Goal: Book appointment/travel/reservation

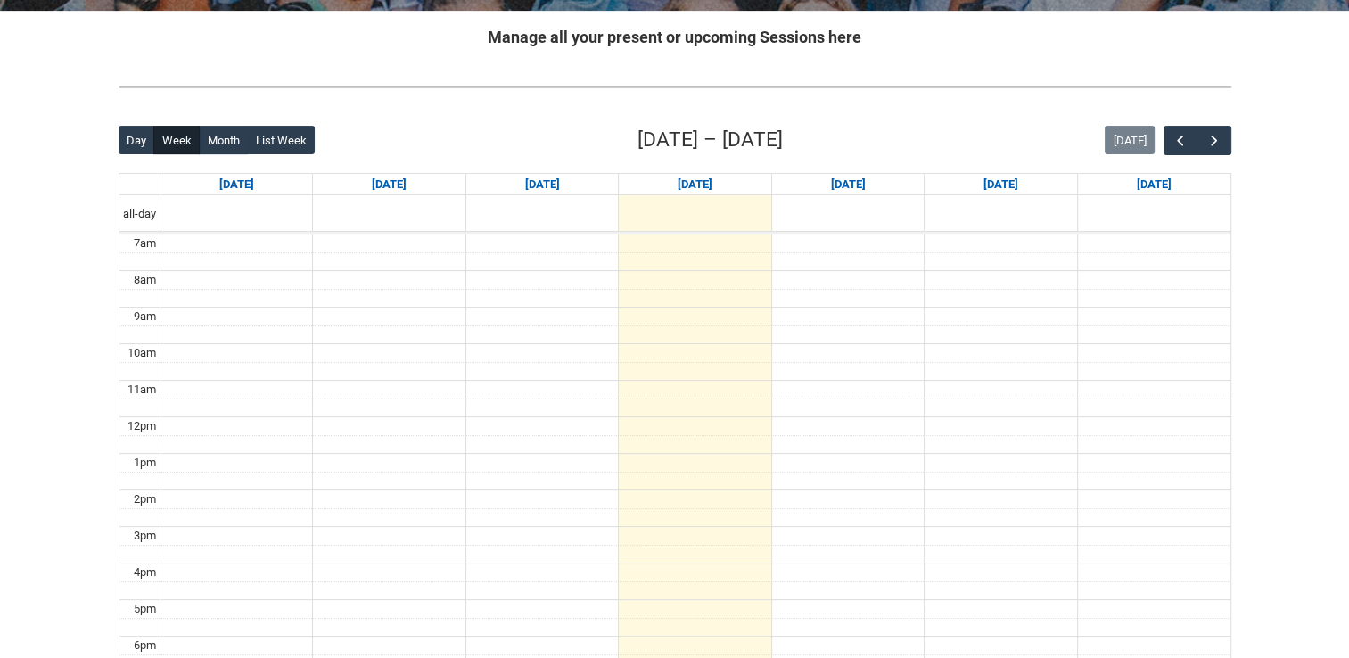
scroll to position [357, 0]
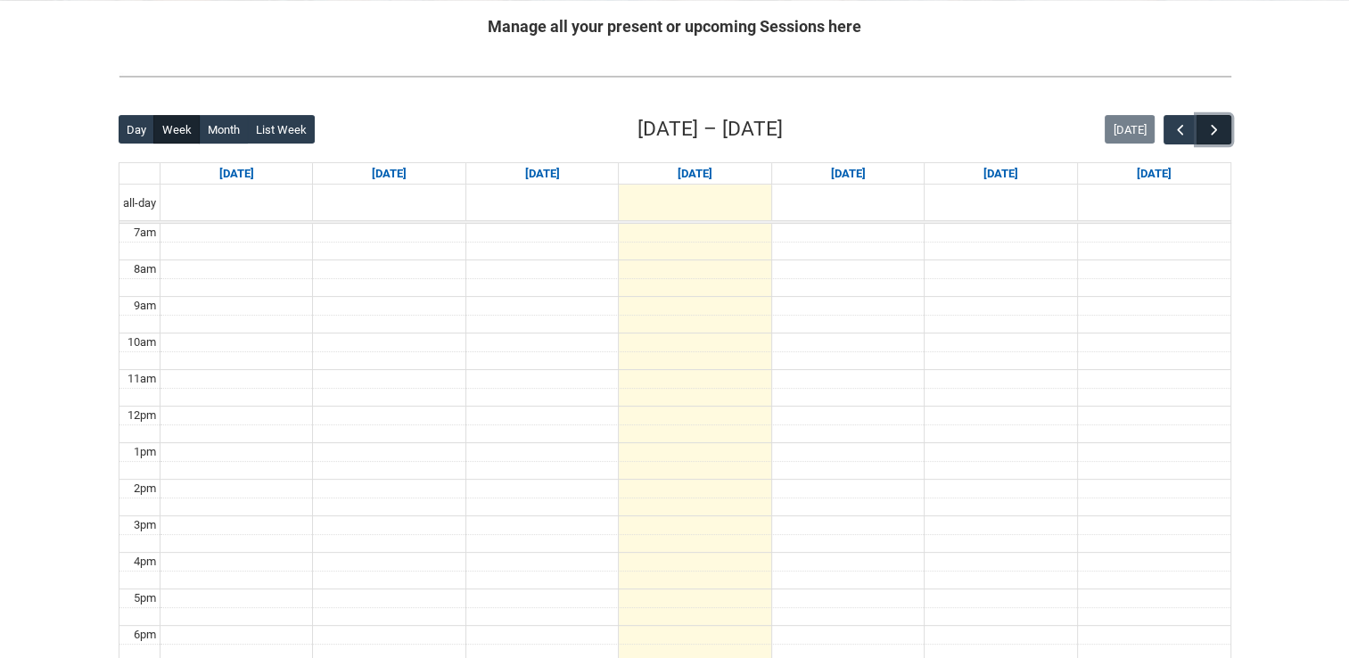
click at [1212, 141] on button "button" at bounding box center [1213, 129] width 34 height 29
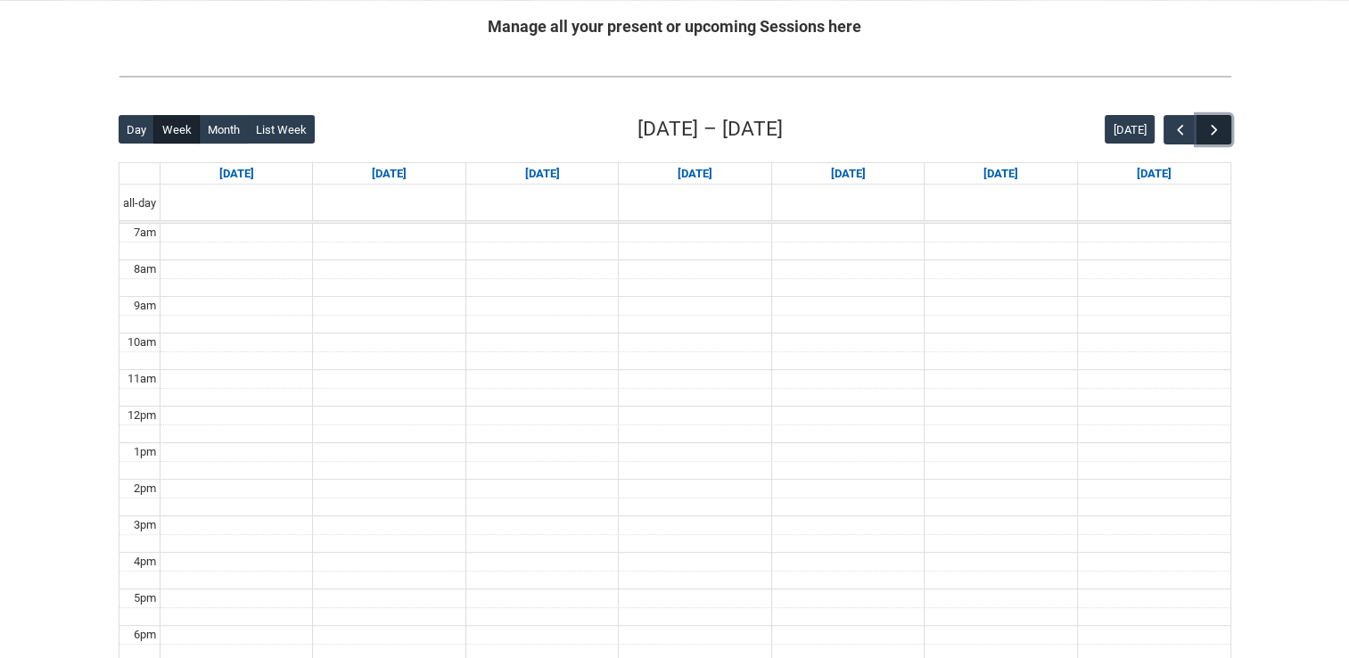
click at [1212, 141] on button "button" at bounding box center [1213, 129] width 34 height 29
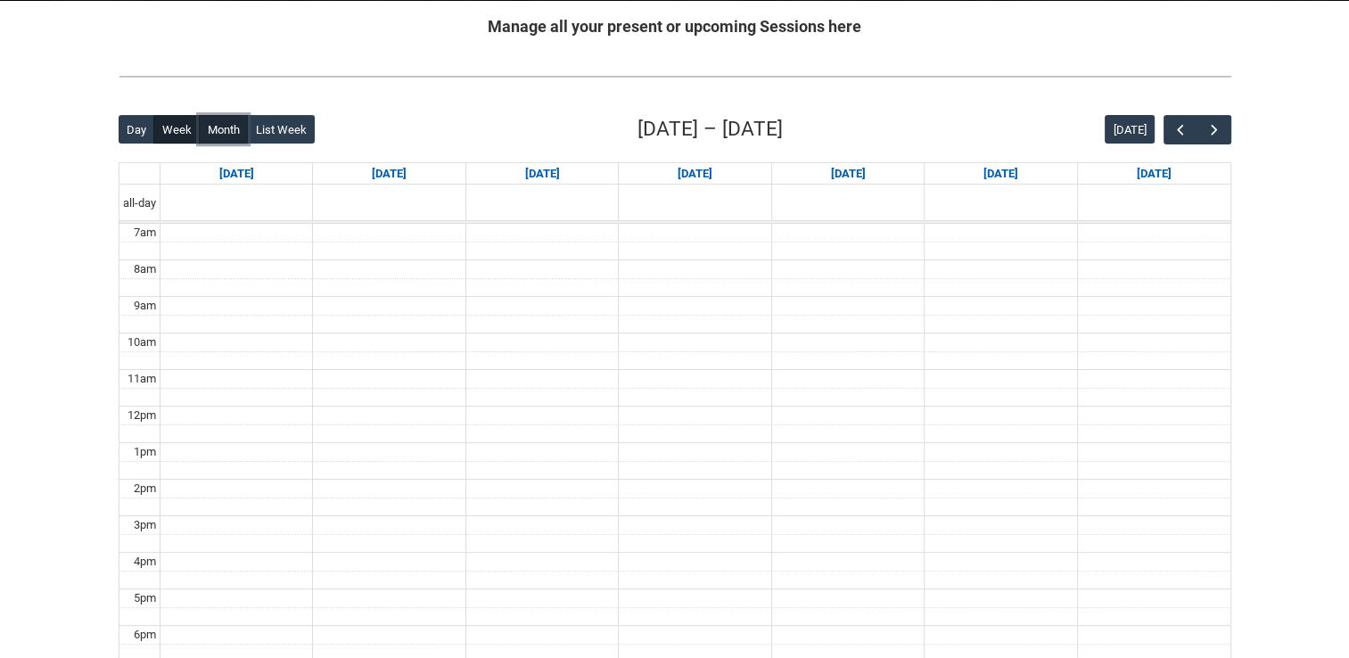
click at [233, 137] on button "Month" at bounding box center [223, 129] width 49 height 29
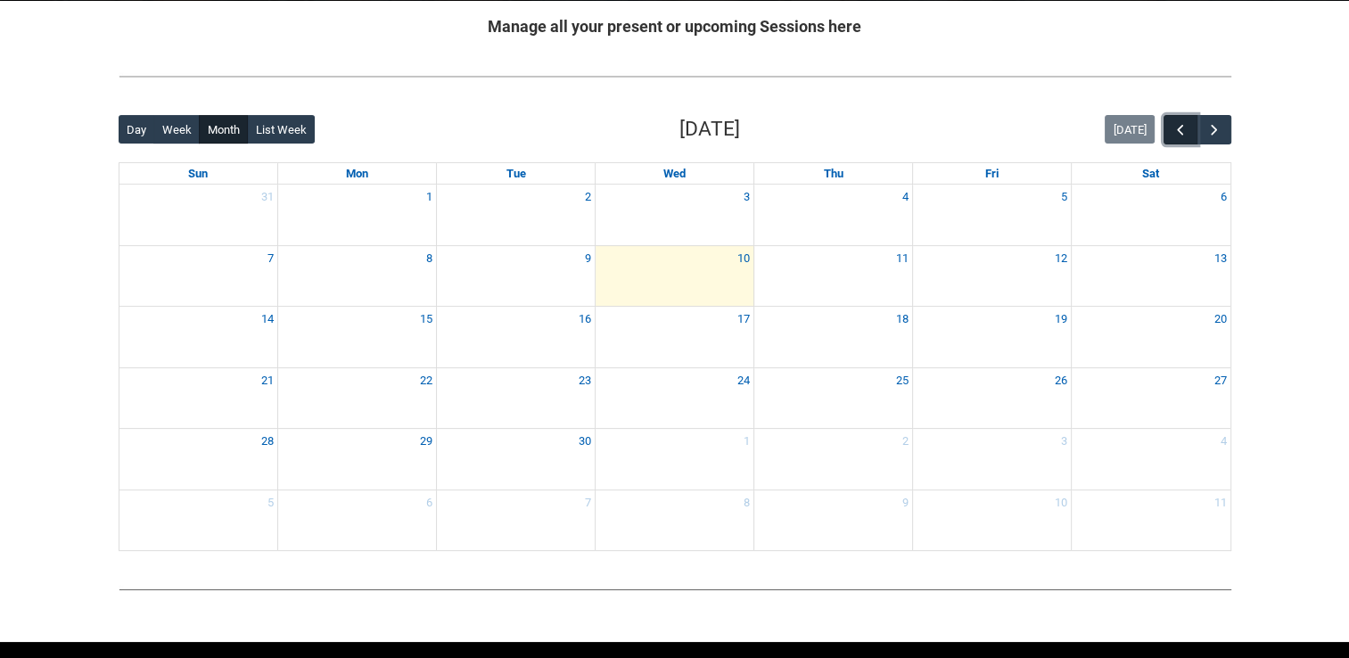
click at [1167, 129] on button "button" at bounding box center [1180, 129] width 34 height 29
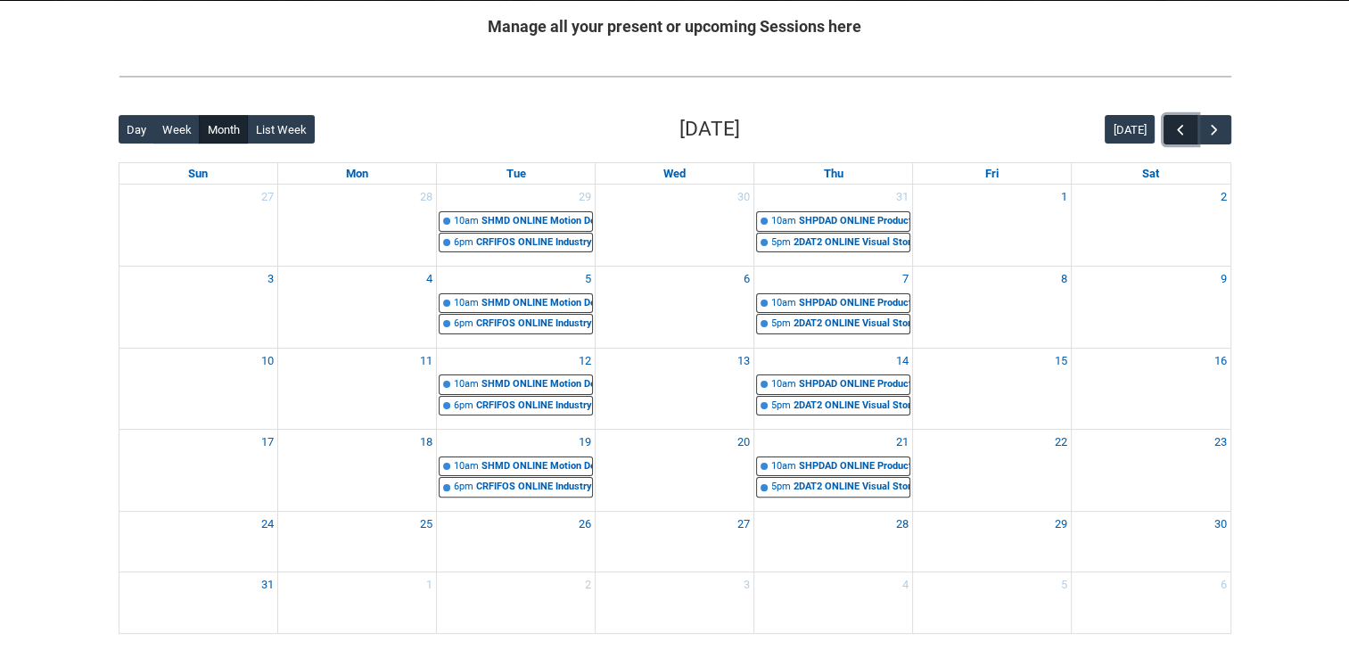
click at [1180, 124] on span "button" at bounding box center [1180, 130] width 18 height 18
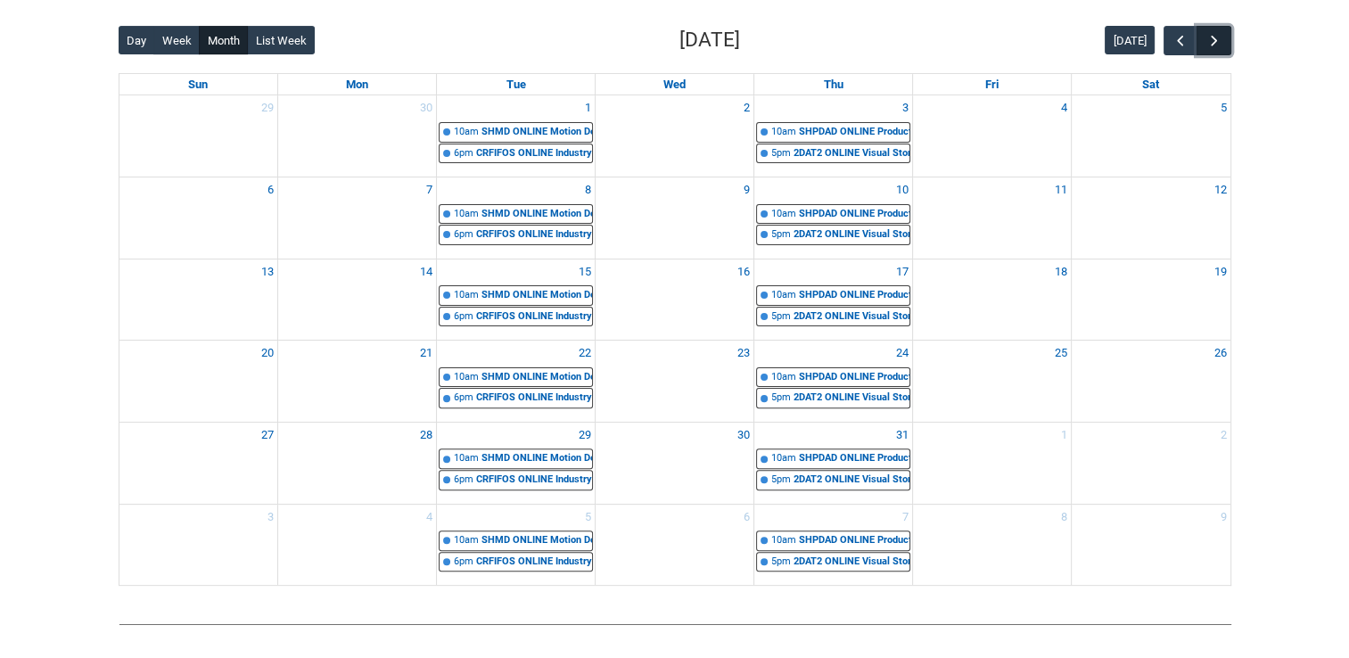
click at [1212, 43] on span "button" at bounding box center [1214, 41] width 18 height 18
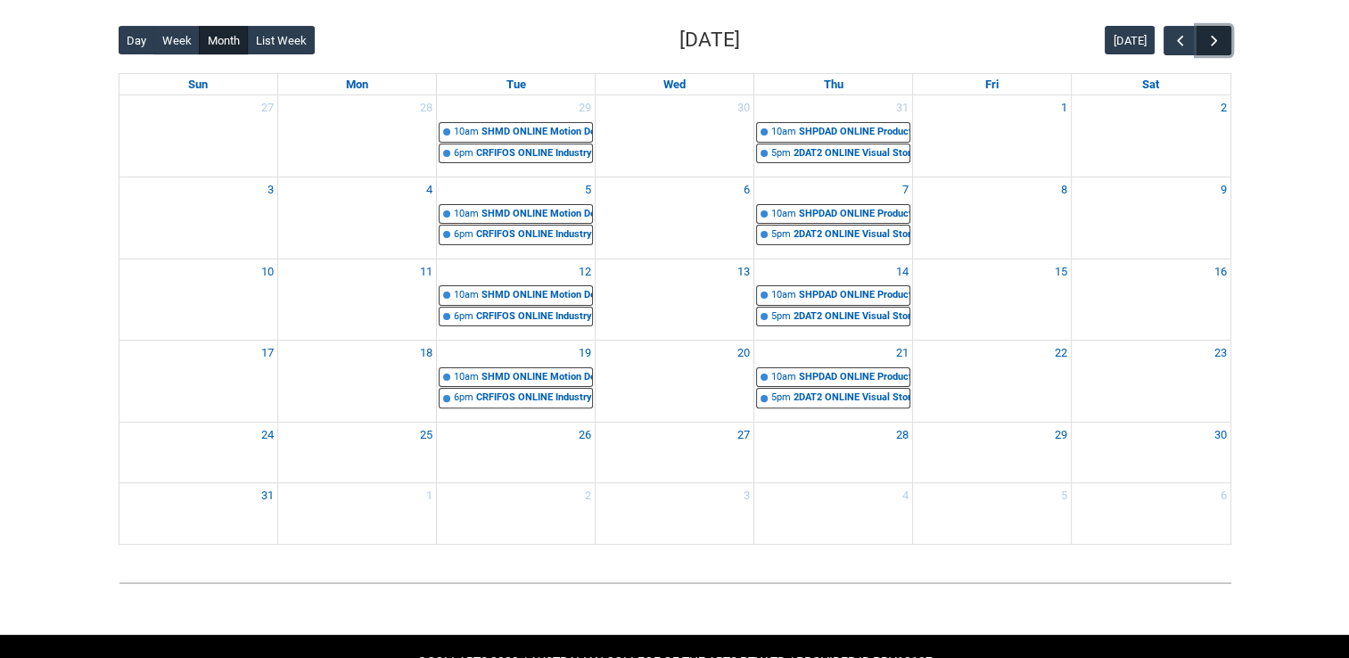
click at [1212, 43] on span "button" at bounding box center [1214, 41] width 18 height 18
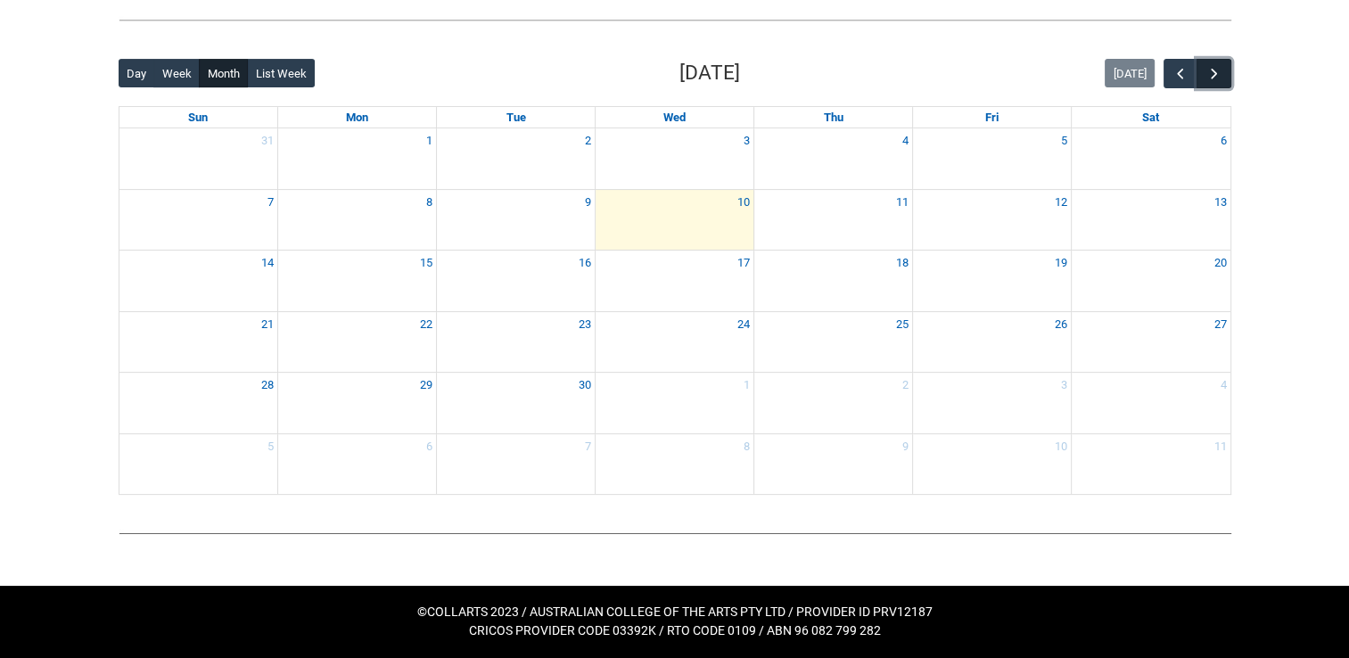
scroll to position [410, 0]
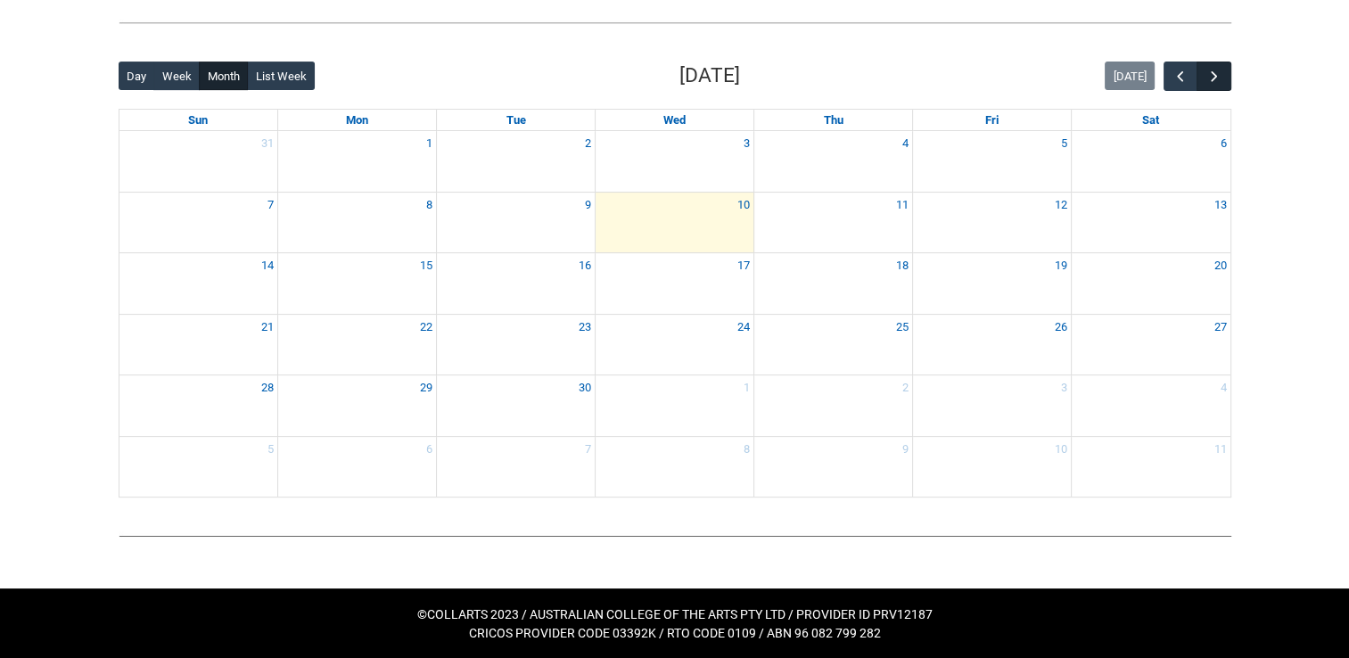
click at [1212, 43] on div at bounding box center [674, 22] width 1141 height 47
click at [1216, 69] on span "button" at bounding box center [1214, 77] width 18 height 18
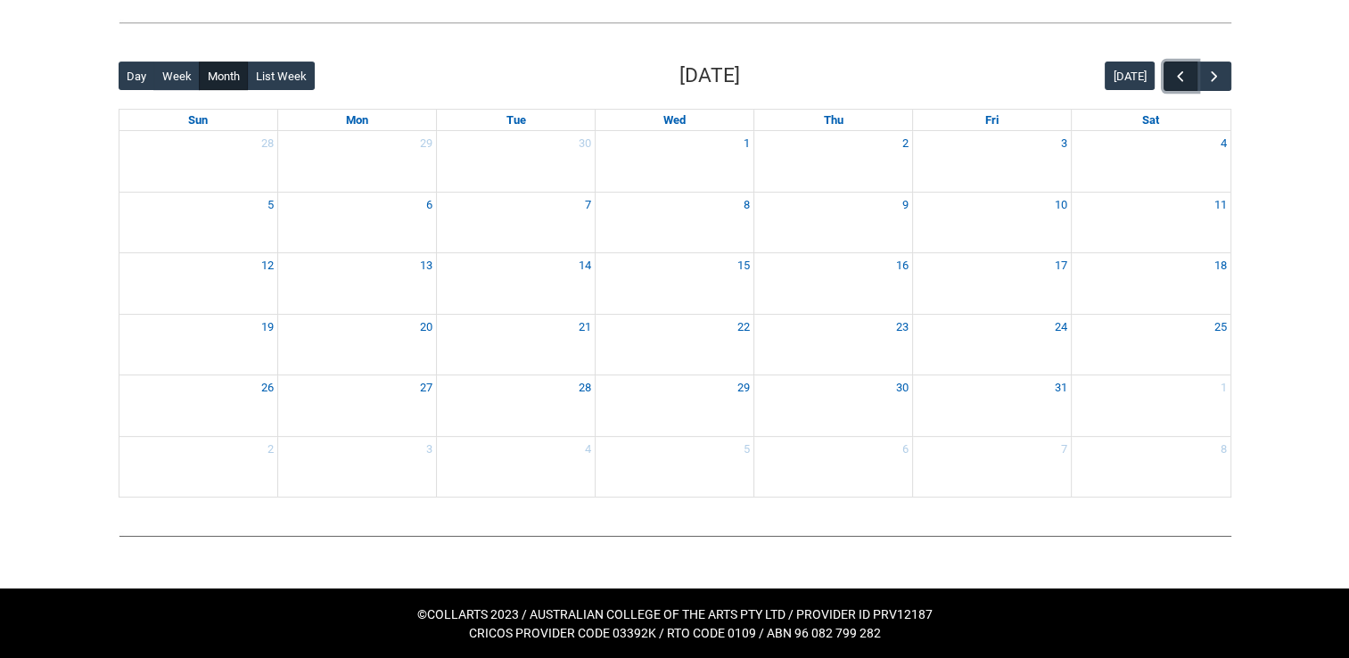
click at [1184, 78] on span "button" at bounding box center [1180, 77] width 18 height 18
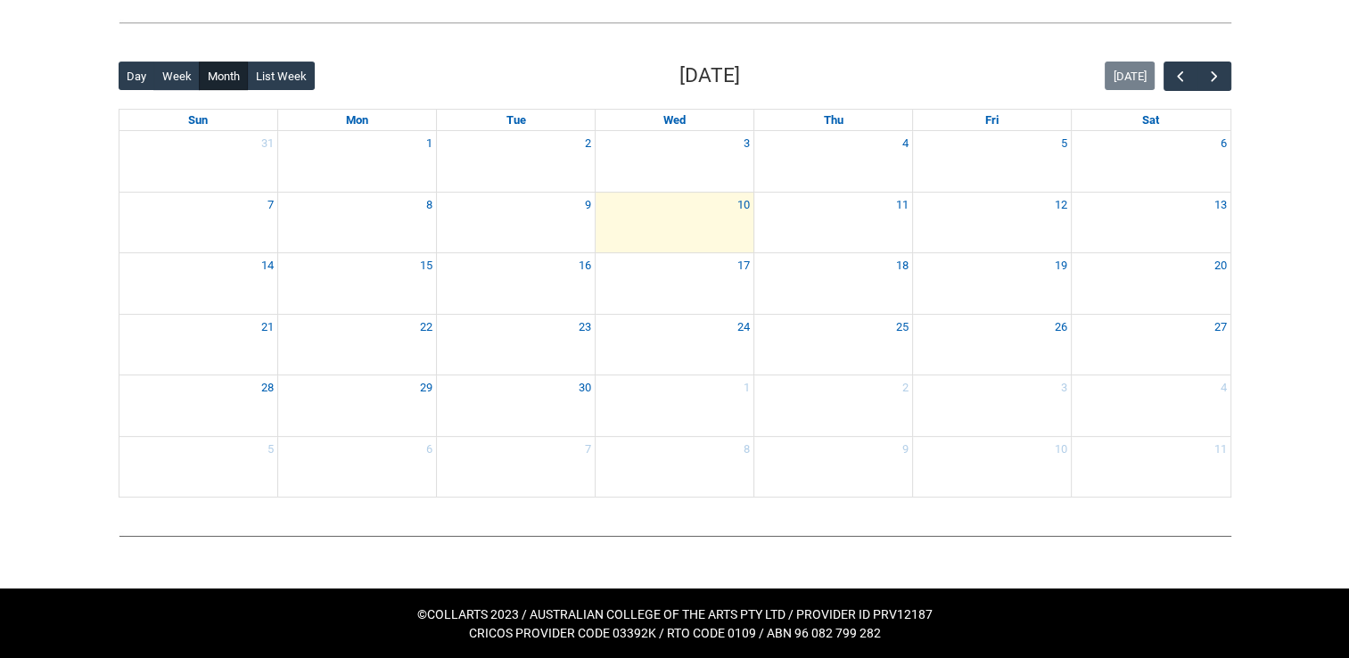
click at [824, 43] on div at bounding box center [674, 22] width 1141 height 47
